Goal: Task Accomplishment & Management: Manage account settings

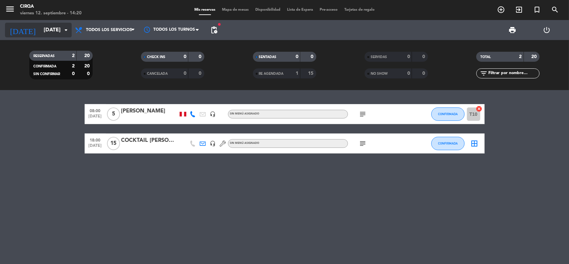
click at [52, 35] on input "[DATE]" at bounding box center [75, 30] width 70 height 13
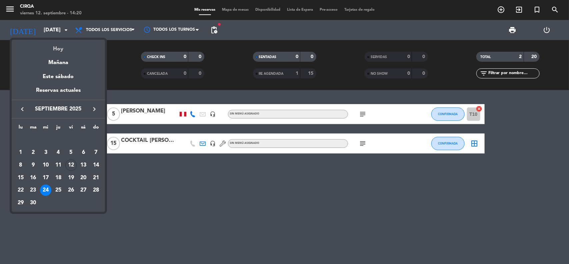
click at [62, 48] on div "Hoy" at bounding box center [58, 47] width 93 height 14
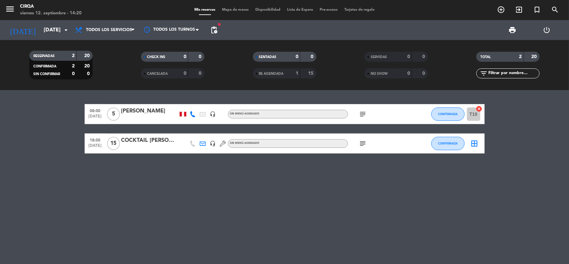
type input "[DATE]"
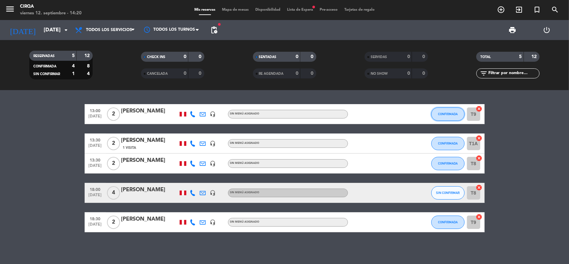
click at [455, 116] on button "CONFIRMADA" at bounding box center [447, 113] width 33 height 13
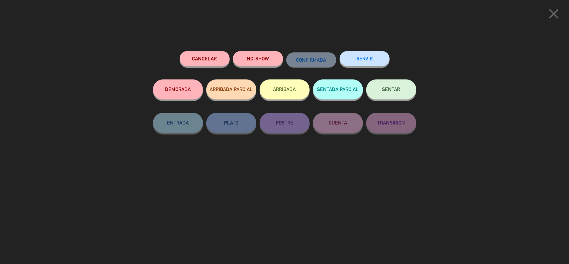
click at [387, 96] on button "SENTAR" at bounding box center [391, 89] width 50 height 20
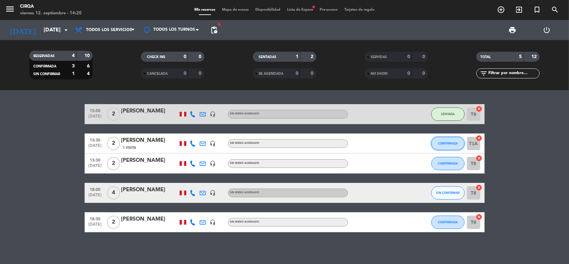
click at [449, 145] on span "CONFIRMADA" at bounding box center [448, 143] width 20 height 4
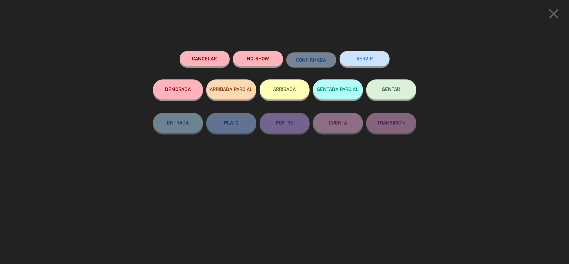
click at [401, 92] on button "SENTAR" at bounding box center [391, 89] width 50 height 20
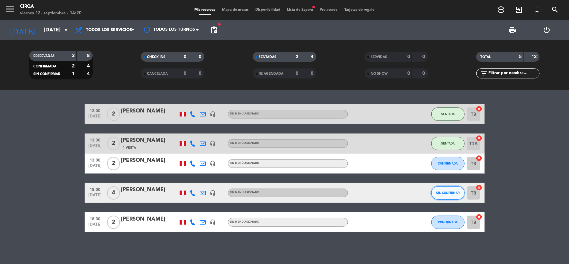
click at [443, 192] on span "SIN CONFIRMAR" at bounding box center [448, 193] width 24 height 4
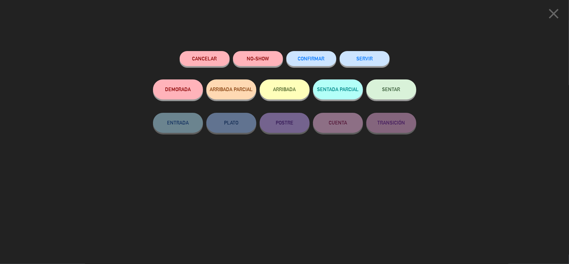
click at [307, 57] on span "CONFIRMAR" at bounding box center [311, 59] width 27 height 6
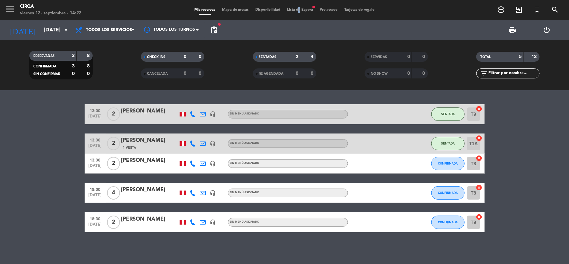
drag, startPoint x: 299, startPoint y: 13, endPoint x: 296, endPoint y: 7, distance: 7.3
click at [296, 7] on div "menu CIRQA viernes 12. septiembre - 14:22 Mis reservas Mapa de mesas Disponibil…" at bounding box center [284, 10] width 569 height 20
click at [296, 7] on div "Mis reservas Mapa de mesas Disponibilidad Lista de Espera fiber_manual_record P…" at bounding box center [284, 10] width 187 height 6
click at [295, 8] on span "Lista de Espera fiber_manual_record" at bounding box center [300, 10] width 33 height 4
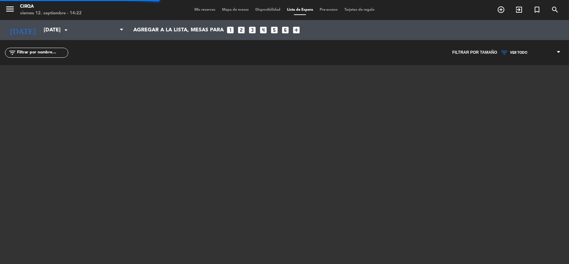
click at [295, 8] on span "Lista de Espera" at bounding box center [300, 10] width 33 height 4
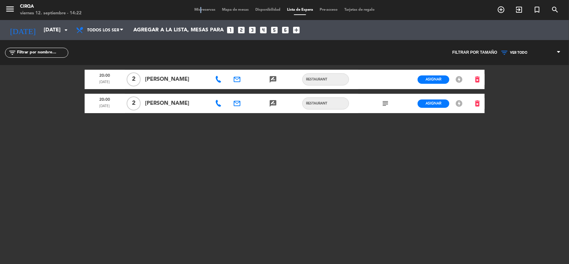
drag, startPoint x: 195, startPoint y: 7, endPoint x: 197, endPoint y: 10, distance: 3.7
click at [197, 10] on div "Mis reservas Mapa de mesas Disponibilidad Lista de Espera Pre-acceso Tarjetas d…" at bounding box center [284, 10] width 187 height 6
click at [197, 10] on span "Mis reservas" at bounding box center [205, 10] width 28 height 4
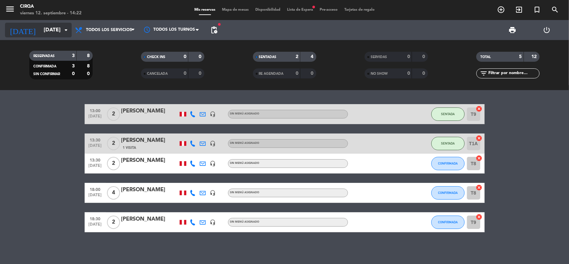
click at [40, 28] on input "[DATE]" at bounding box center [75, 30] width 70 height 13
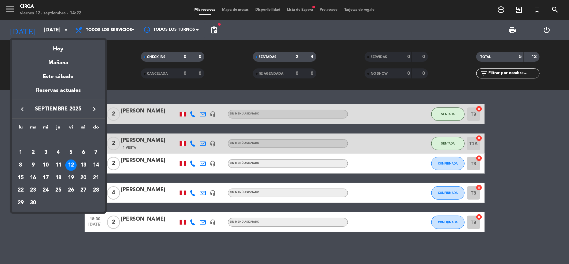
click at [84, 164] on div "13" at bounding box center [83, 164] width 11 height 11
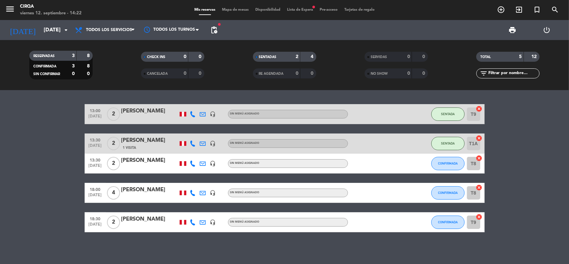
type input "[DATE]"
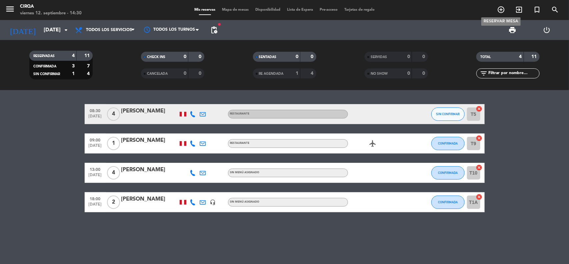
click at [455, 7] on icon "add_circle_outline" at bounding box center [501, 10] width 8 height 8
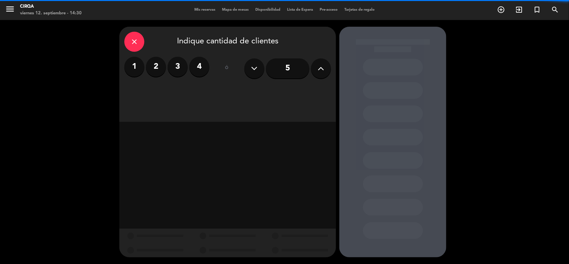
click at [157, 64] on label "2" at bounding box center [156, 67] width 20 height 20
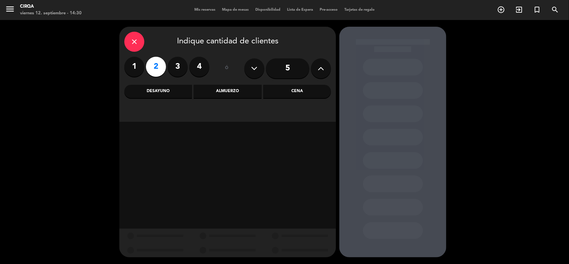
click at [278, 88] on div "Cena" at bounding box center [297, 91] width 68 height 13
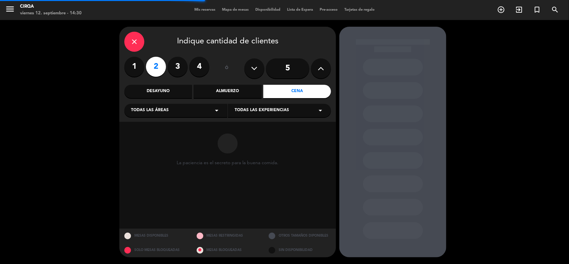
click at [175, 108] on div "Todas las áreas arrow_drop_down" at bounding box center [175, 110] width 103 height 13
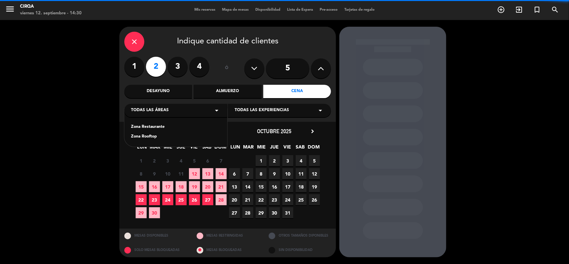
click at [157, 128] on div "Zona Restaurante" at bounding box center [176, 127] width 90 height 7
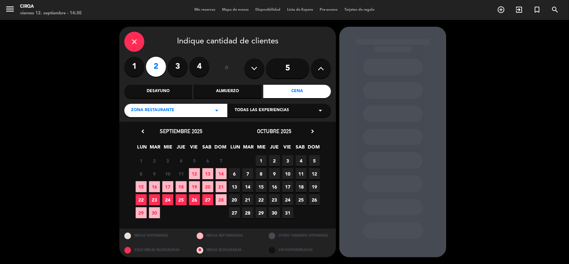
click at [207, 172] on span "13" at bounding box center [207, 173] width 11 height 11
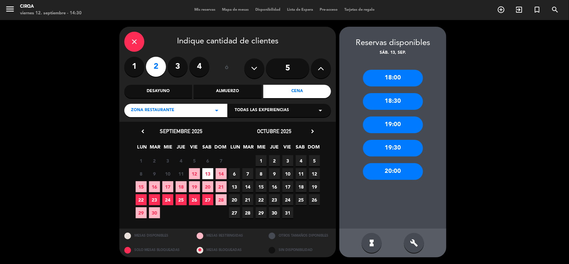
click at [378, 74] on div "18:00" at bounding box center [393, 78] width 60 height 17
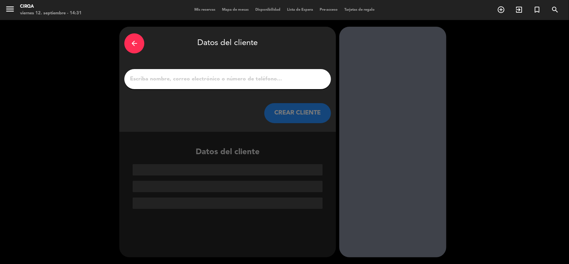
click at [281, 82] on input "1" at bounding box center [227, 78] width 197 height 9
paste input "[PERSON_NAME] 6:00 pm 2 personas [EMAIL_ADDRESS][DOMAIN_NAME]"
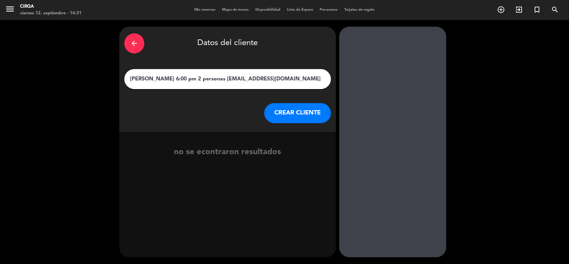
drag, startPoint x: 213, startPoint y: 80, endPoint x: 365, endPoint y: 74, distance: 152.4
click at [365, 74] on div "arrow_back Datos del cliente [PERSON_NAME] 6:00 pm 2 personas [EMAIL_ADDRESS][D…" at bounding box center [284, 142] width 569 height 244
drag, startPoint x: 365, startPoint y: 74, endPoint x: 459, endPoint y: 89, distance: 95.2
click at [455, 89] on div "arrow_back Datos del cliente [PERSON_NAME] 6:00 pm 2 personas [EMAIL_ADDRESS][D…" at bounding box center [284, 142] width 569 height 244
drag, startPoint x: 459, startPoint y: 89, endPoint x: 360, endPoint y: 103, distance: 100.0
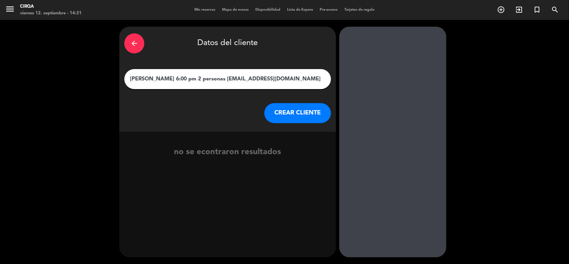
click at [360, 103] on div "arrow_back Datos del cliente [PERSON_NAME] 6:00 pm 2 personas [EMAIL_ADDRESS][D…" at bounding box center [284, 142] width 569 height 244
drag, startPoint x: 360, startPoint y: 103, endPoint x: 347, endPoint y: 70, distance: 35.6
click at [347, 70] on div at bounding box center [392, 142] width 107 height 230
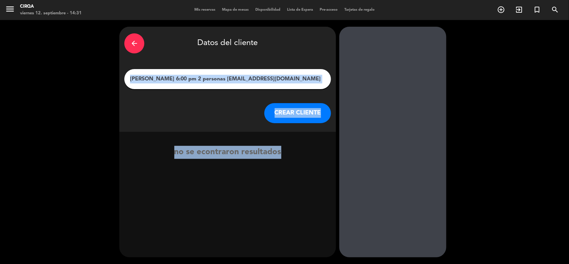
drag, startPoint x: 347, startPoint y: 70, endPoint x: 324, endPoint y: 72, distance: 23.1
click at [324, 72] on div "arrow_back Datos del cliente [PERSON_NAME] 6:00 pm 2 personas [EMAIL_ADDRESS][D…" at bounding box center [284, 142] width 569 height 244
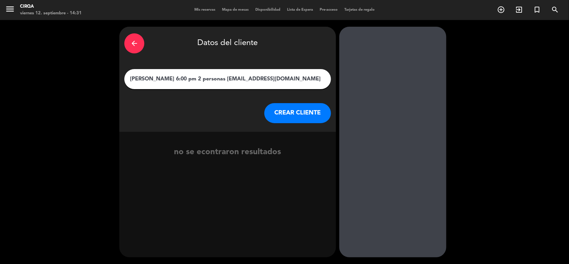
drag, startPoint x: 324, startPoint y: 72, endPoint x: 311, endPoint y: 81, distance: 15.3
click at [311, 81] on div "[PERSON_NAME] 6:00 pm 2 personas [EMAIL_ADDRESS][DOMAIN_NAME]" at bounding box center [227, 79] width 207 height 20
click at [311, 81] on input "[PERSON_NAME] 6:00 pm 2 personas [EMAIL_ADDRESS][DOMAIN_NAME]" at bounding box center [227, 78] width 197 height 9
drag, startPoint x: 324, startPoint y: 77, endPoint x: 234, endPoint y: 76, distance: 90.3
click at [234, 76] on input "[PERSON_NAME] 6:00 pm 2 personas [EMAIL_ADDRESS][DOMAIN_NAME]" at bounding box center [227, 78] width 197 height 9
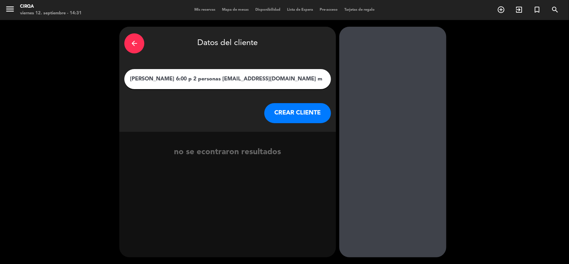
click at [229, 77] on input "[PERSON_NAME] 6:00 p 2 personas [EMAIL_ADDRESS][DOMAIN_NAME] m" at bounding box center [227, 78] width 197 height 9
drag, startPoint x: 213, startPoint y: 79, endPoint x: 326, endPoint y: 84, distance: 113.4
click at [326, 84] on div "[PERSON_NAME] 6:0 2 personas [EMAIL_ADDRESS][DOMAIN_NAME] m" at bounding box center [227, 79] width 207 height 20
type input "[PERSON_NAME]"
click at [302, 103] on button "CREAR CLIENTE" at bounding box center [297, 113] width 67 height 20
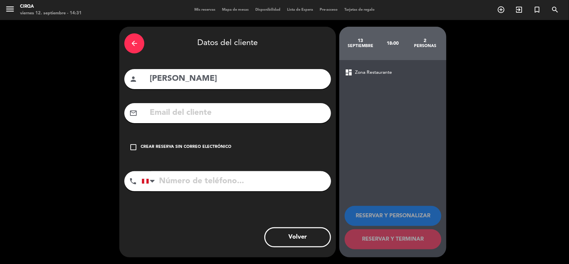
click at [285, 106] on input "text" at bounding box center [237, 113] width 177 height 14
paste input "[PERSON_NAME] 6:00 pm 2 personas [EMAIL_ADDRESS][DOMAIN_NAME]"
click at [239, 117] on input "[PERSON_NAME] 6:00 pm 2 personas [EMAIL_ADDRESS][DOMAIN_NAME]" at bounding box center [237, 113] width 177 height 14
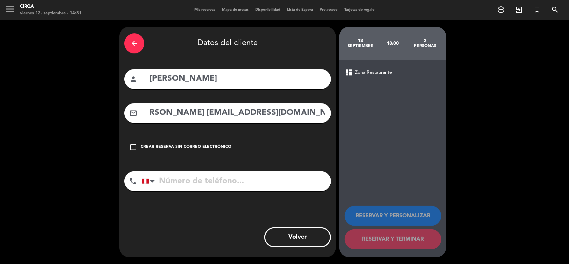
scroll to position [0, 0]
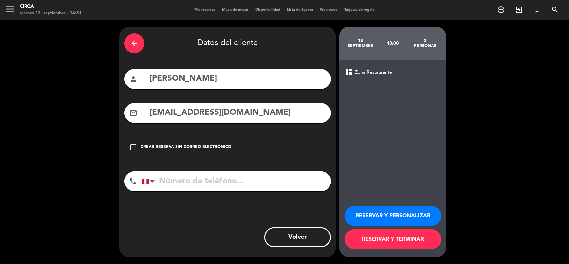
type input "[EMAIL_ADDRESS][DOMAIN_NAME]"
click at [199, 182] on input "tel" at bounding box center [236, 181] width 189 height 20
paste input "[PHONE_NUMBER]"
type input "[PHONE_NUMBER]"
click at [366, 211] on button "RESERVAR Y TERMINAR" at bounding box center [393, 239] width 97 height 20
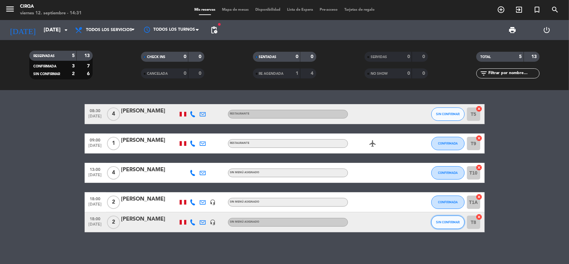
click at [446, 211] on span "SIN CONFIRMAR" at bounding box center [448, 222] width 24 height 4
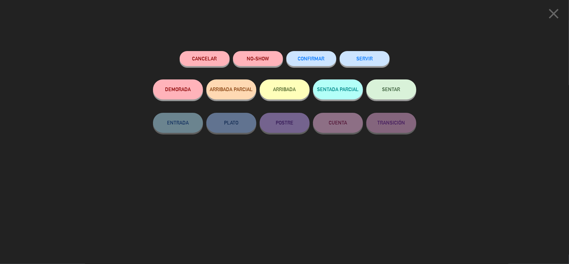
click at [311, 58] on span "CONFIRMAR" at bounding box center [311, 59] width 27 height 6
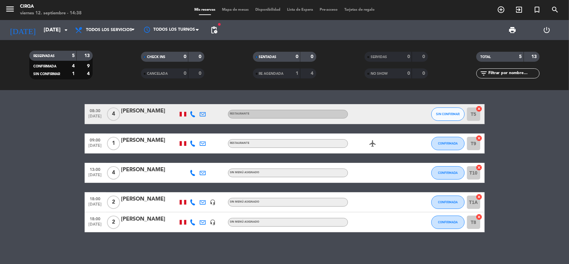
click at [193, 112] on icon at bounding box center [193, 114] width 6 height 6
click at [190, 103] on span "Copiar" at bounding box center [189, 102] width 14 height 7
click at [443, 120] on button "SIN CONFIRMAR" at bounding box center [447, 113] width 33 height 13
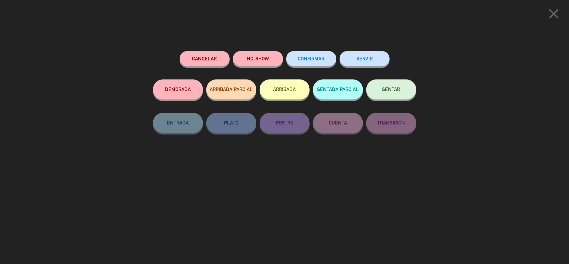
click at [196, 52] on button "Cancelar" at bounding box center [205, 58] width 50 height 15
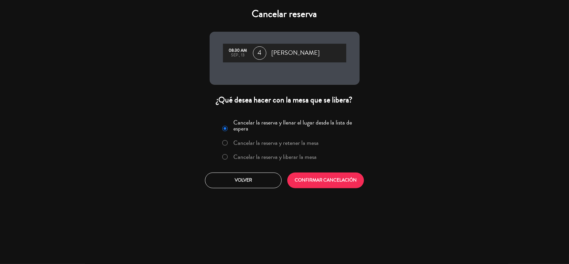
click at [257, 160] on label "Cancelar la reserva y liberar la mesa" at bounding box center [274, 157] width 83 height 6
click at [314, 187] on button "CONFIRMAR CANCELACIÓN" at bounding box center [325, 180] width 77 height 16
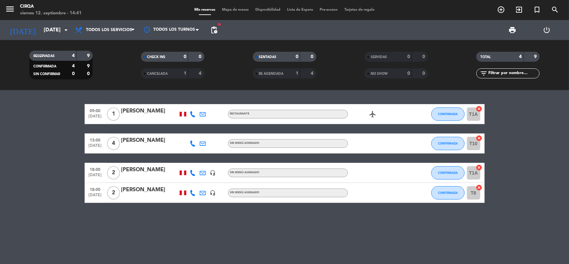
click at [190, 112] on icon at bounding box center [193, 114] width 6 height 6
click at [185, 104] on span "Copiar" at bounding box center [189, 102] width 14 height 7
click at [392, 211] on div "09:00 [DATE] 1 [PERSON_NAME] [PHONE_NUMBER] Copiar content_paste | Restaurante …" at bounding box center [284, 177] width 569 height 174
click at [455, 123] on bookings-row "09:00 [DATE] 1 [PERSON_NAME] Restaurante airplanemode_active CONFIRMADA T1A can…" at bounding box center [284, 153] width 569 height 99
